Goal: Task Accomplishment & Management: Check status

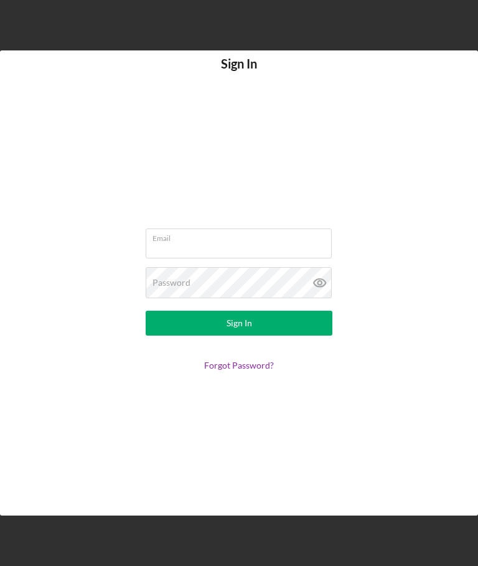
click at [250, 258] on input "Email" at bounding box center [239, 243] width 186 height 30
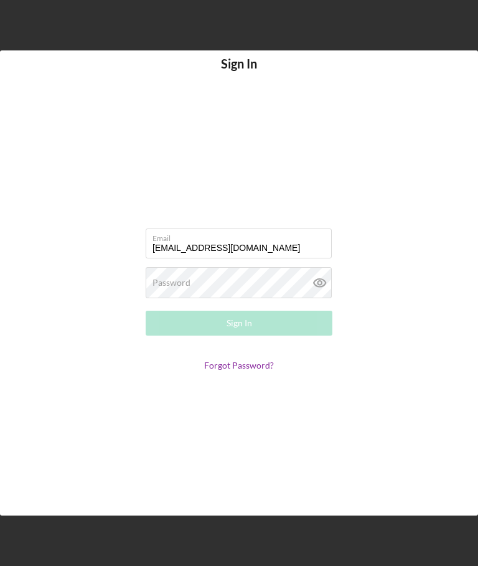
type input "[EMAIL_ADDRESS][DOMAIN_NAME]"
click at [256, 298] on div "Password Required" at bounding box center [239, 282] width 187 height 31
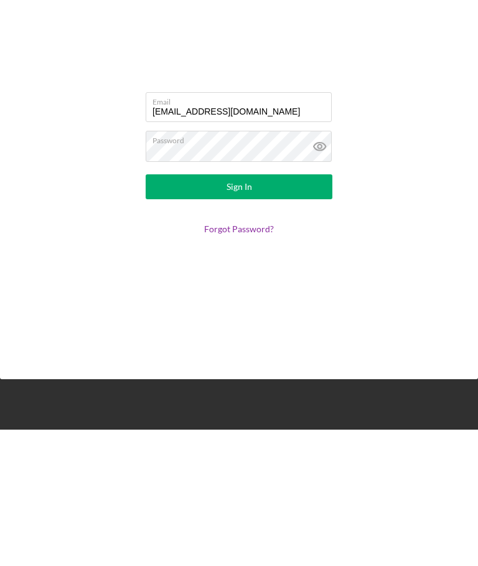
click at [322, 267] on icon at bounding box center [319, 282] width 31 height 31
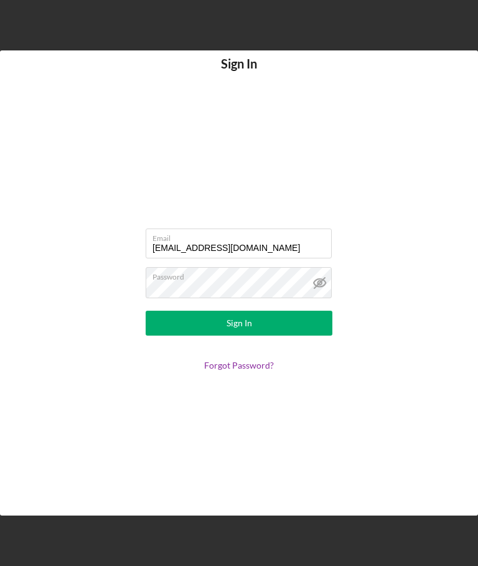
click at [252, 335] on button "Sign In" at bounding box center [239, 322] width 187 height 25
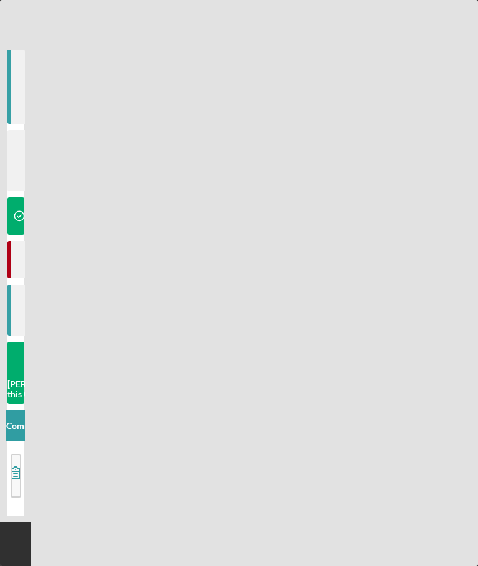
scroll to position [47, 0]
click at [321, 345] on div "Icon/Menu Uses of Funds Uses of Funds Checklist Business Loan - NEW $150K J M Y…" at bounding box center [239, 283] width 478 height 566
click at [267, 170] on div "Icon/Menu Uses of Funds Uses of Funds Checklist Business Loan - NEW $150K J M Y…" at bounding box center [239, 283] width 478 height 566
click at [16, 380] on div "Samantha O'Rourke Marked this Complete" at bounding box center [57, 389] width 100 height 20
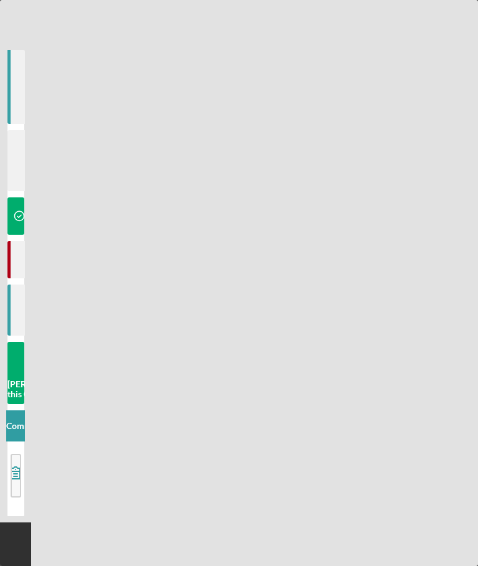
click at [3, 390] on div "Checklist Business Loan - NEW $150K J M You Icon/Expander INQUIRY INFORMATION 4…" at bounding box center [15, 286] width 31 height 472
click at [332, 325] on div "Icon/Menu Uses of Funds Uses of Funds Checklist Business Loan - NEW $150K J M Y…" at bounding box center [239, 283] width 478 height 566
click at [2, 472] on div "Checklist Business Loan - NEW $150K J M You Icon/Expander INQUIRY INFORMATION 4…" at bounding box center [15, 286] width 31 height 472
click at [16, 197] on div "Samantha O'Rourke Marked this Complete 5 hours ago" at bounding box center [96, 215] width 178 height 37
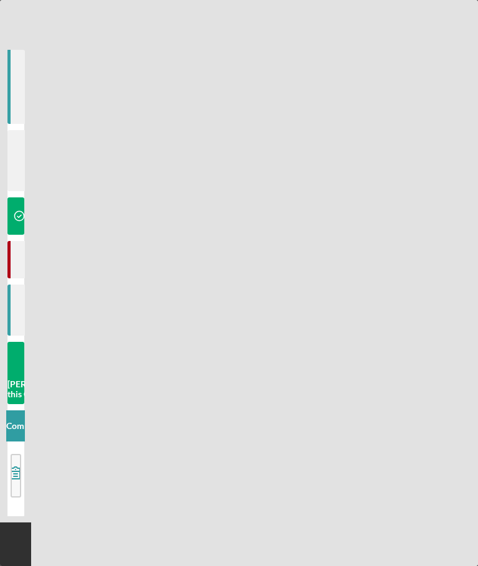
click at [213, 65] on div "Icon/Menu Uses of Funds Uses of Funds Checklist Business Loan - NEW $150K J M Y…" at bounding box center [239, 283] width 478 height 566
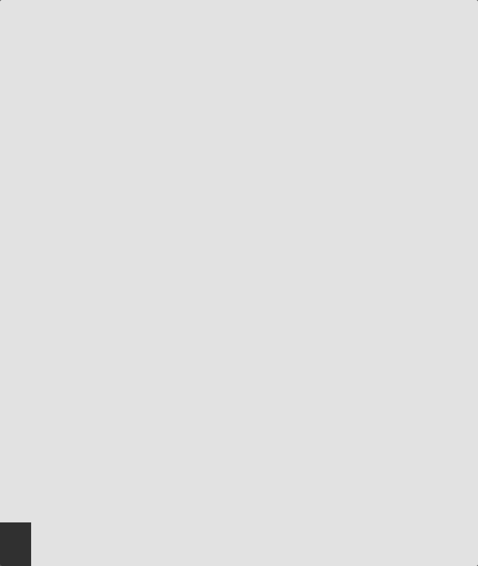
scroll to position [47, 0]
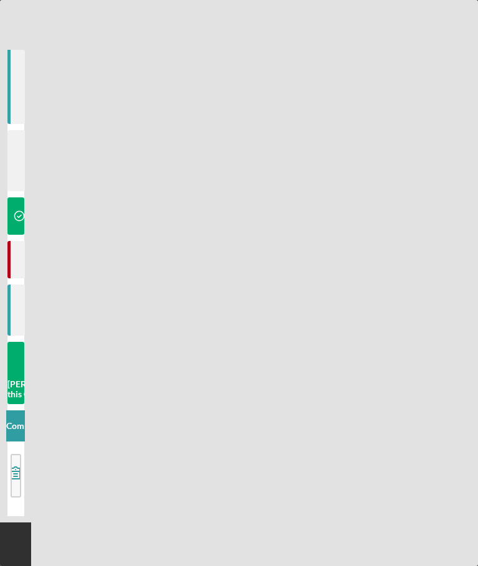
click at [358, 386] on div "Icon/Menu Uses of Funds Uses of Funds Checklist Business Loan - NEW $150K J M Y…" at bounding box center [239, 283] width 478 height 566
